Goal: Task Accomplishment & Management: Manage account settings

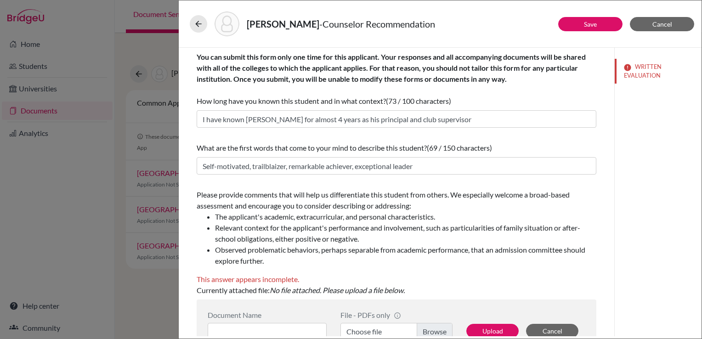
click at [600, 24] on button "Save" at bounding box center [590, 24] width 64 height 14
click at [656, 24] on span "Cancel" at bounding box center [662, 24] width 20 height 8
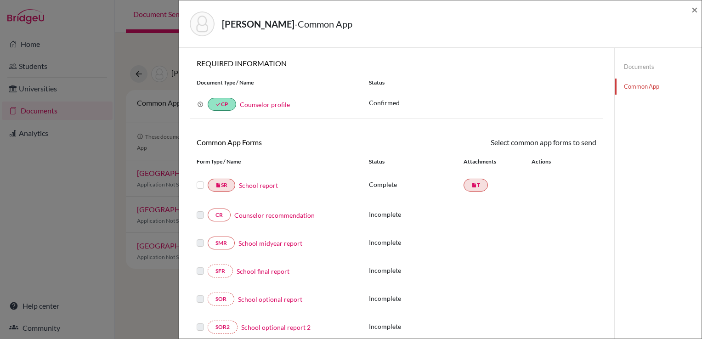
click at [260, 184] on link "School report" at bounding box center [258, 186] width 39 height 10
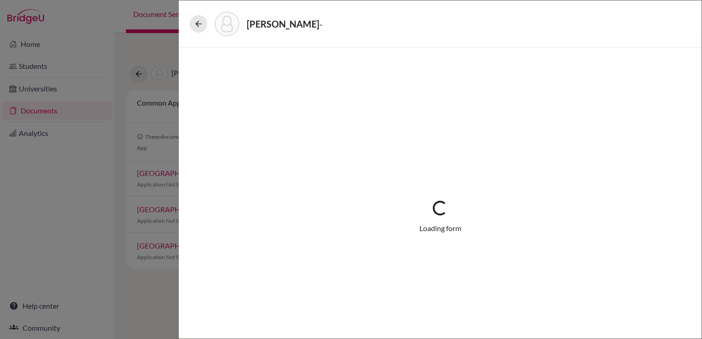
select select "1"
select select "665992"
select select "0"
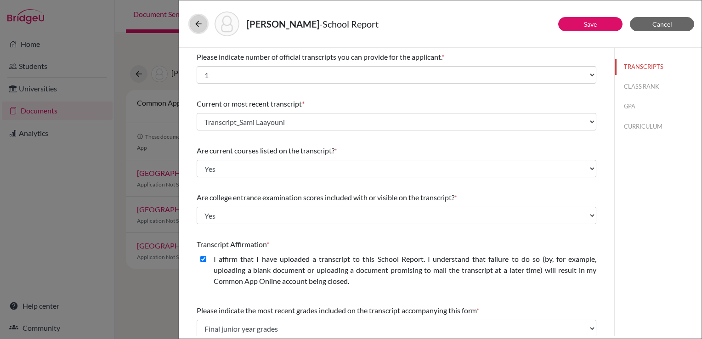
click at [197, 20] on icon at bounding box center [198, 23] width 9 height 9
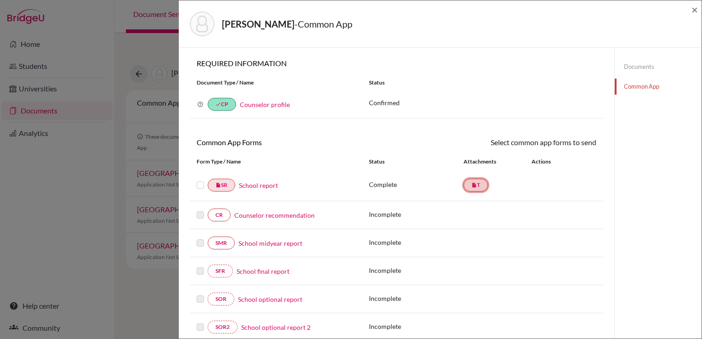
click at [482, 184] on link "insert_drive_file T" at bounding box center [476, 185] width 24 height 13
click at [638, 71] on link "Documents" at bounding box center [658, 67] width 87 height 16
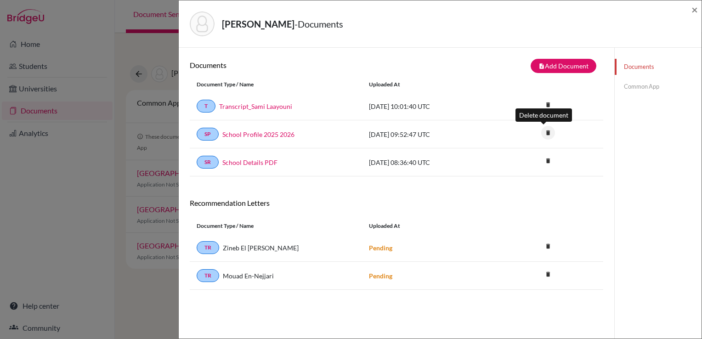
click at [544, 131] on icon "delete" at bounding box center [548, 133] width 14 height 14
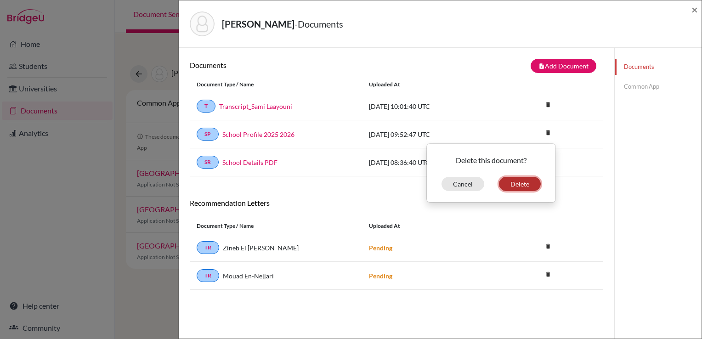
click at [520, 184] on button "Delete" at bounding box center [520, 184] width 42 height 14
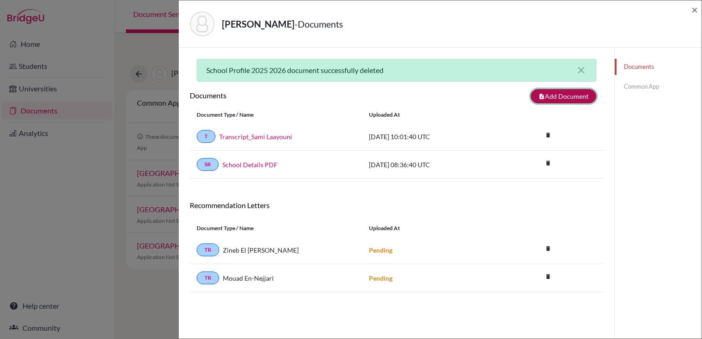
click at [555, 98] on button "note_add Add Document" at bounding box center [564, 96] width 66 height 14
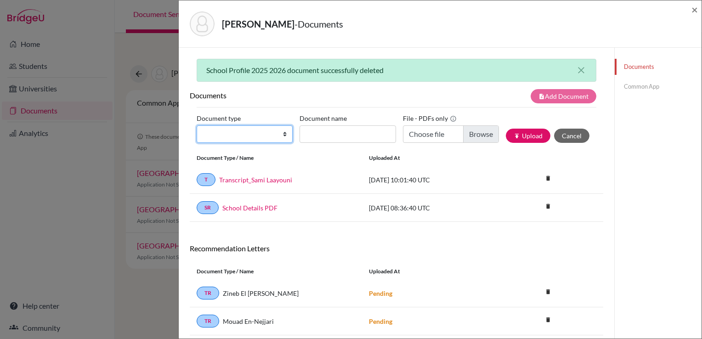
click at [224, 135] on select "Change explanation for Common App reports Counselor recommendation Internationa…" at bounding box center [245, 133] width 96 height 17
select select "1"
click at [197, 125] on select "Change explanation for Common App reports Counselor recommendation Internationa…" at bounding box center [245, 133] width 96 height 17
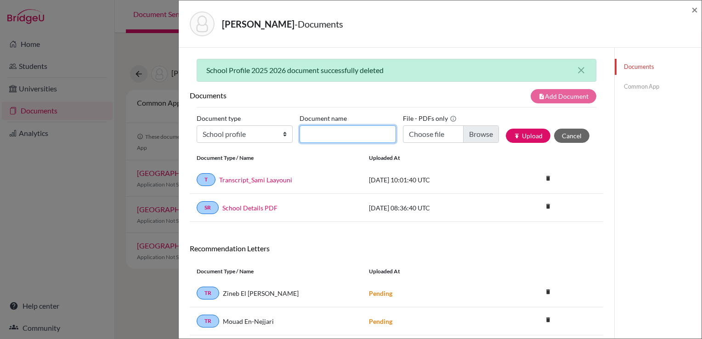
click at [331, 130] on input "Document name" at bounding box center [348, 133] width 96 height 17
type input "School Profile 2025 2026"
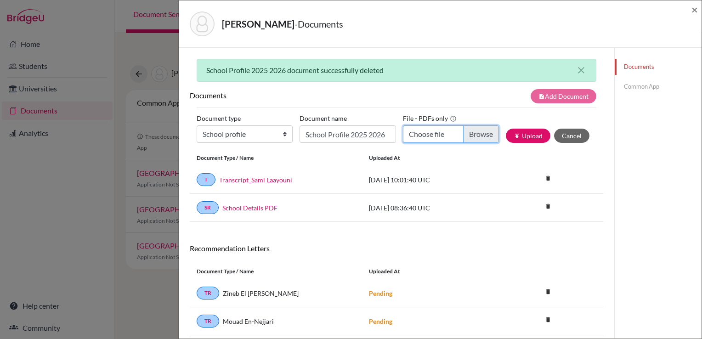
click at [470, 128] on input "Choose file" at bounding box center [451, 133] width 96 height 17
click at [475, 133] on input "Choose file" at bounding box center [451, 133] width 96 height 17
type input "C:\fakepath\ASI School Profile [DATE]-[DATE]_compressed.pdf"
click at [526, 136] on button "publish Upload" at bounding box center [528, 136] width 45 height 14
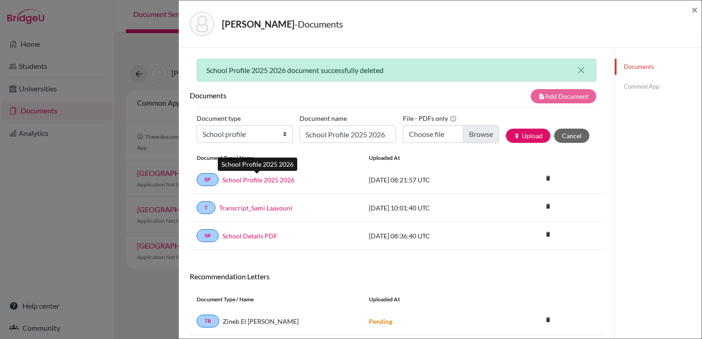
click at [257, 179] on link "School Profile 2025 2026" at bounding box center [258, 180] width 72 height 10
